Goal: Information Seeking & Learning: Learn about a topic

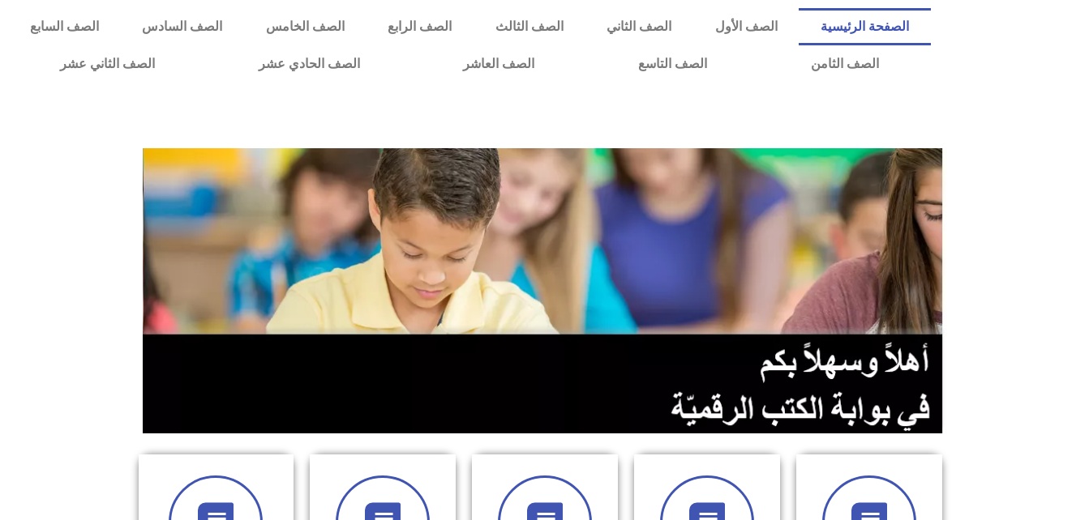
click at [1038, 90] on div at bounding box center [1014, 45] width 150 height 91
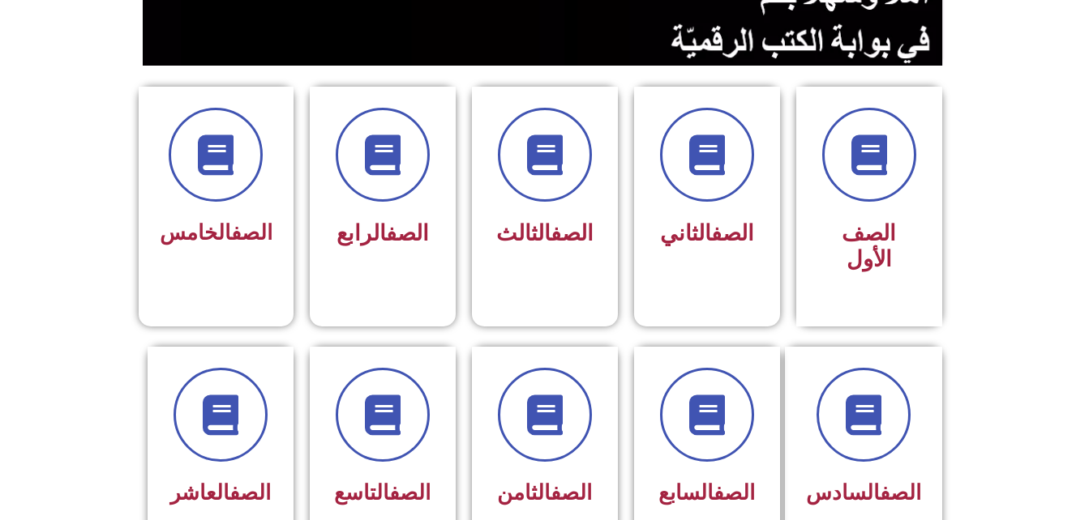
scroll to position [400, 0]
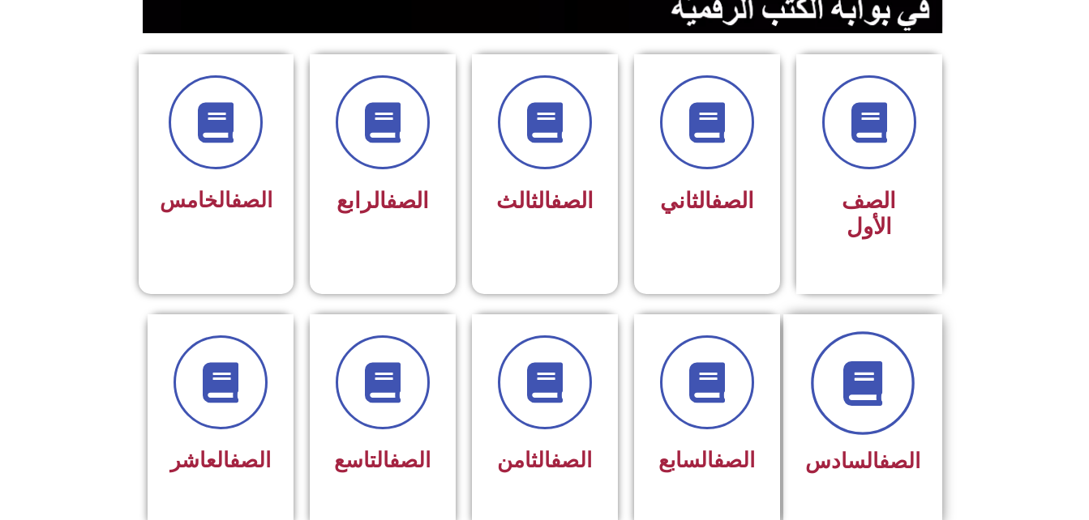
click at [884, 361] on icon at bounding box center [862, 383] width 45 height 45
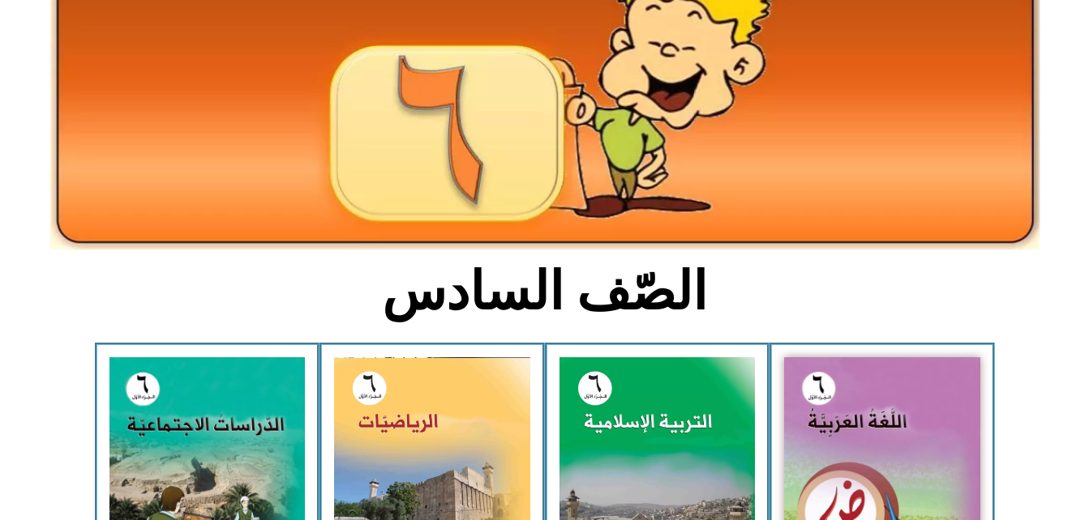
scroll to position [195, 0]
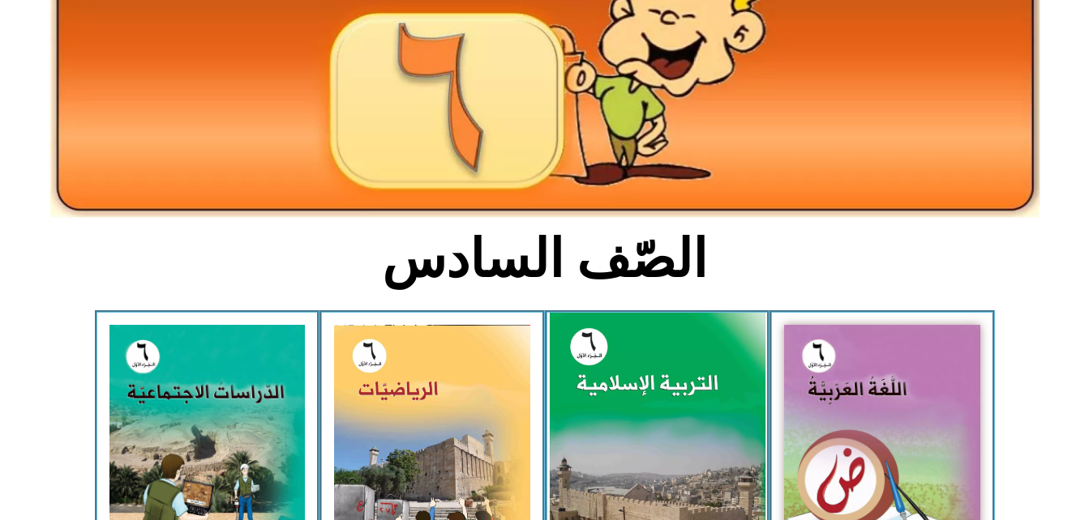
click at [702, 405] on img at bounding box center [657, 447] width 216 height 268
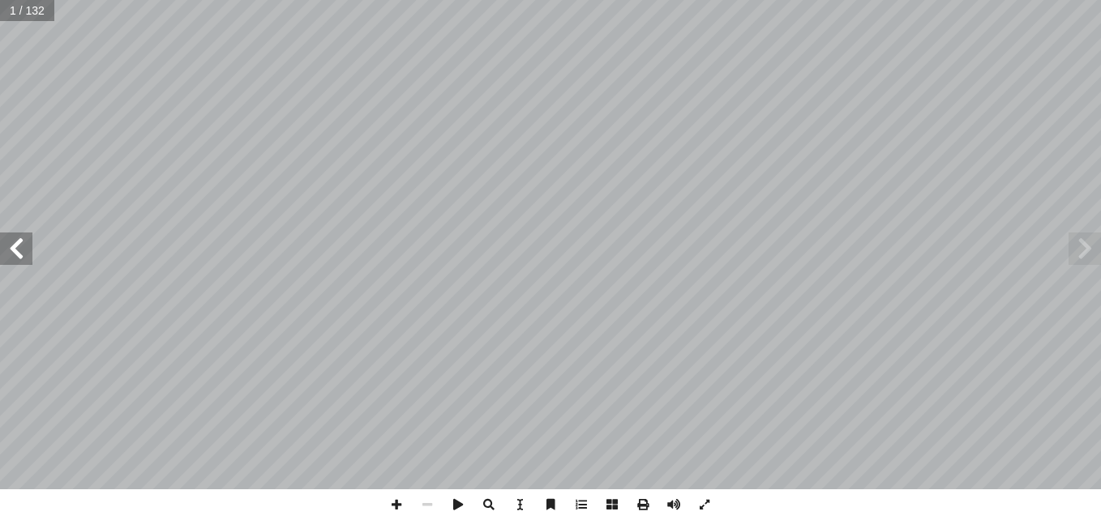
click at [4, 251] on span at bounding box center [16, 249] width 32 height 32
click at [16, 244] on span at bounding box center [16, 249] width 32 height 32
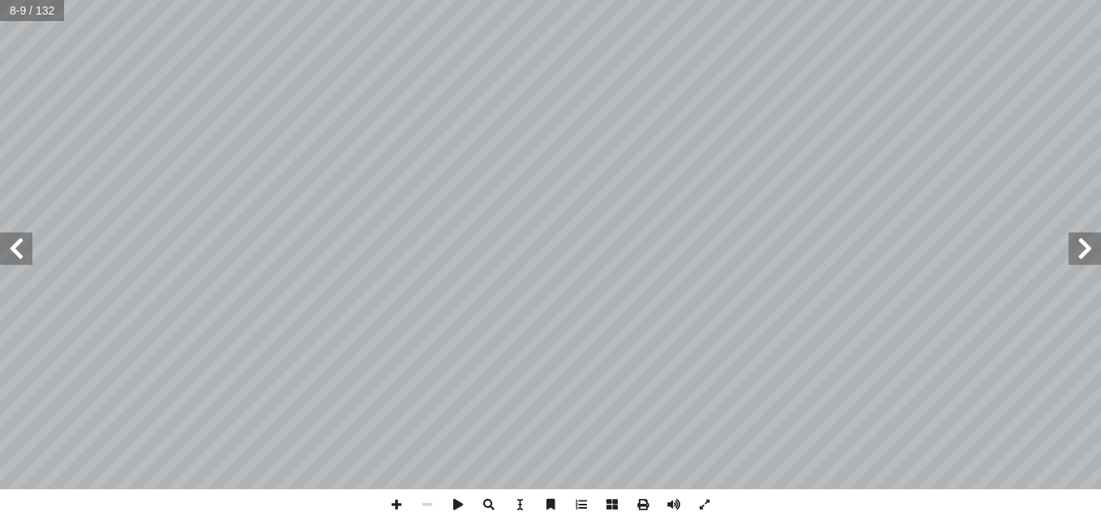
click at [16, 244] on span at bounding box center [16, 249] width 32 height 32
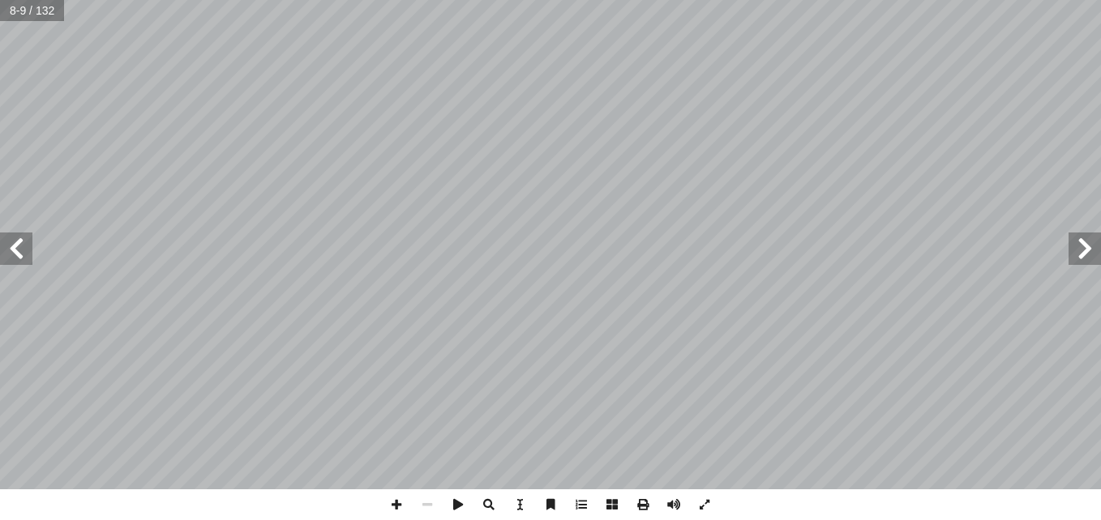
click at [16, 244] on span at bounding box center [16, 249] width 32 height 32
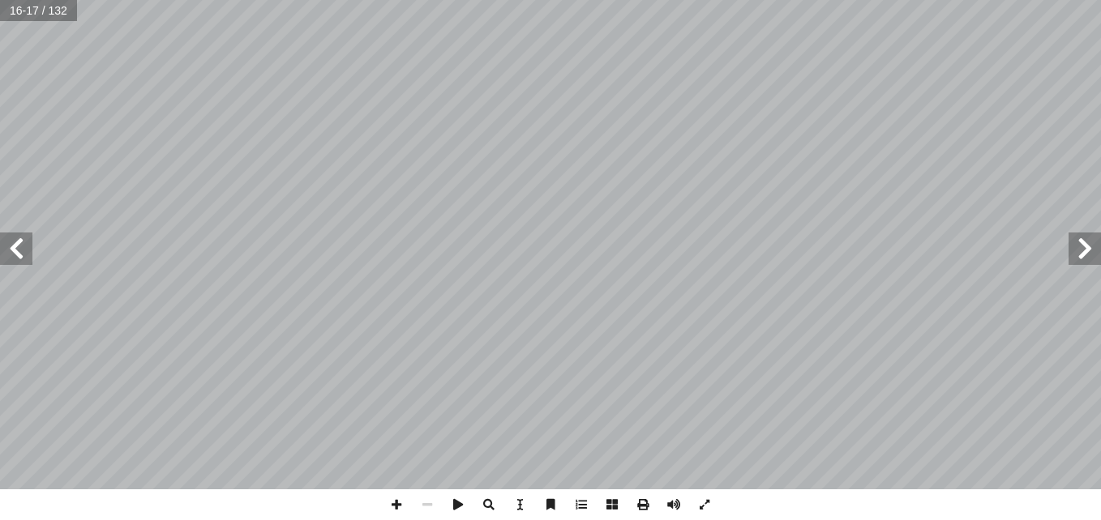
click at [16, 244] on span at bounding box center [16, 249] width 32 height 32
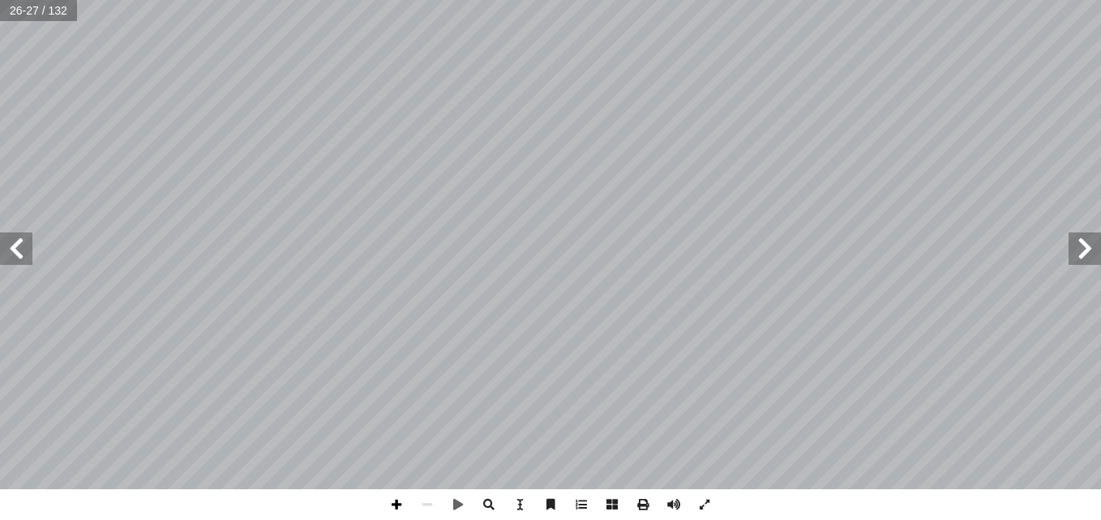
click at [391, 498] on span at bounding box center [396, 505] width 31 height 31
click at [397, 502] on span at bounding box center [396, 505] width 31 height 31
click at [735, 148] on html "الصفحة الرئيسية الصف الأول الصف الثاني الصف الثالث الصف الرابع الصف الخامس الصف…" at bounding box center [550, 74] width 1101 height 148
click at [537, 148] on html "الصفحة الرئيسية الصف الأول الصف الثاني الصف الثالث الصف الرابع الصف الخامس الصف…" at bounding box center [550, 74] width 1101 height 148
click at [1100, 148] on html "الصفحة الرئيسية الصف الأول الصف الثاني الصف الثالث الصف الرابع الصف الخامس الصف…" at bounding box center [550, 74] width 1101 height 148
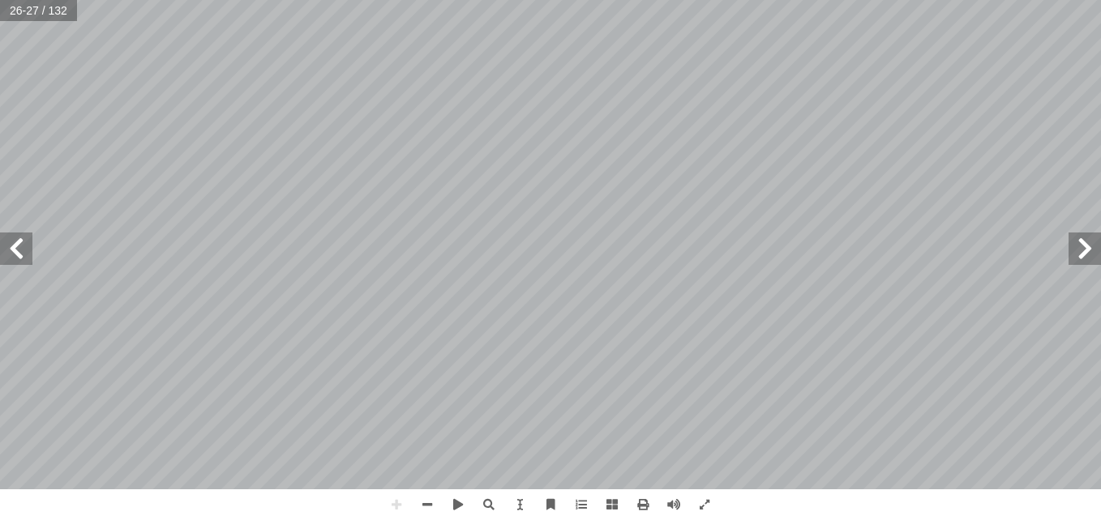
click at [1100, 148] on html "الصفحة الرئيسية الصف الأول الصف الثاني الصف الثالث الصف الرابع الصف الخامس الصف…" at bounding box center [550, 74] width 1101 height 148
click at [18, 259] on span at bounding box center [16, 249] width 32 height 32
